Goal: Obtain resource: Download file/media

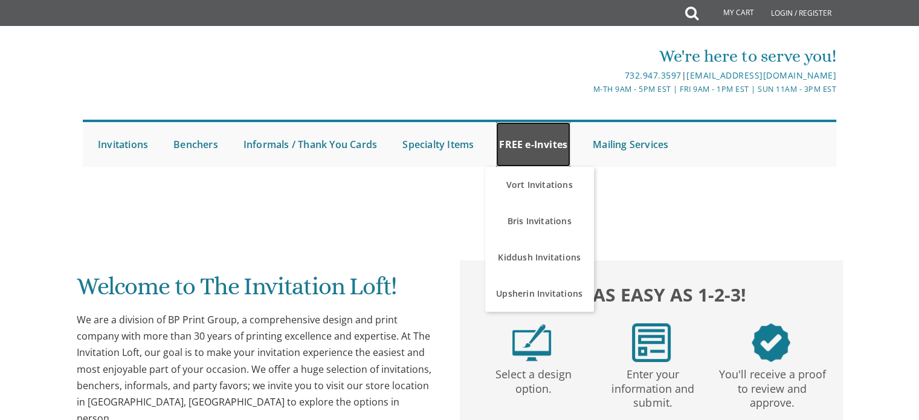
click at [520, 126] on link "FREE e-Invites" at bounding box center [533, 144] width 74 height 45
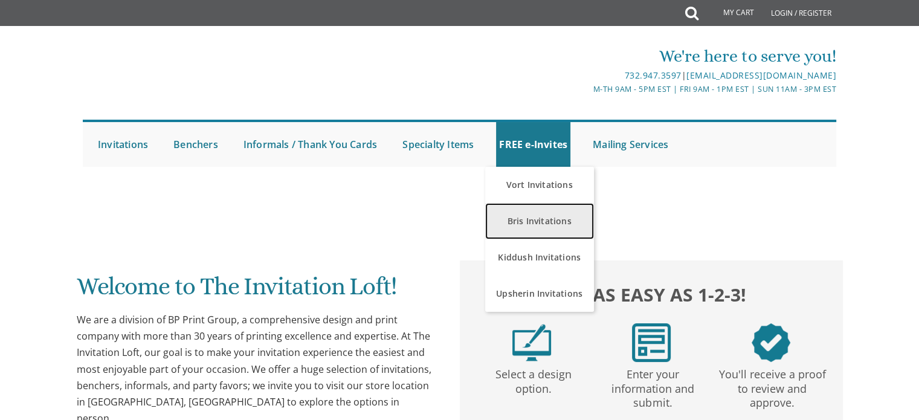
click at [549, 219] on link "Bris Invitations" at bounding box center [539, 221] width 109 height 36
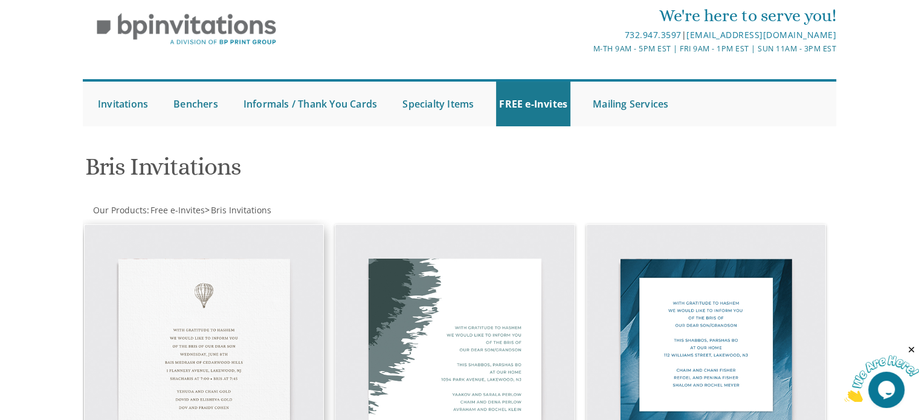
scroll to position [45, 0]
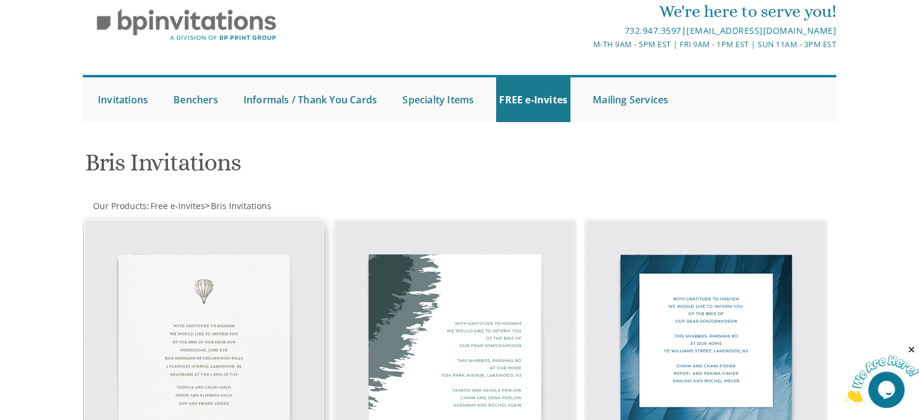
click at [192, 331] on img at bounding box center [204, 340] width 239 height 239
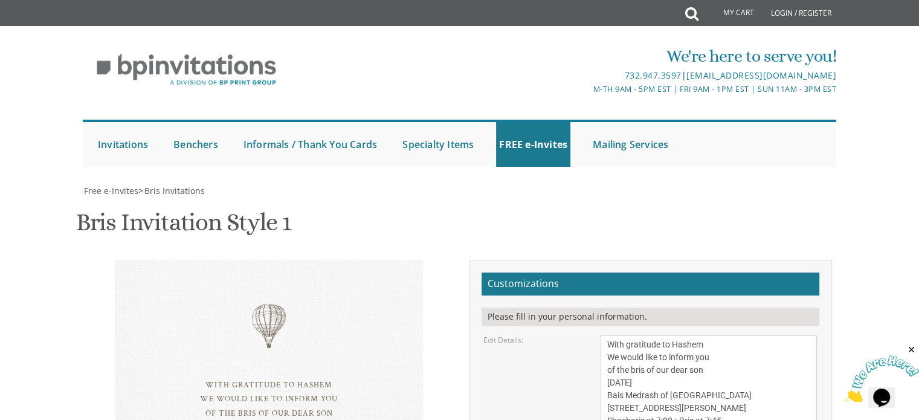
scroll to position [181, 0]
